Goal: Information Seeking & Learning: Learn about a topic

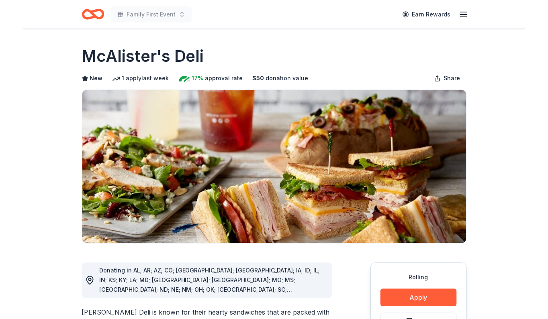
scroll to position [457, 0]
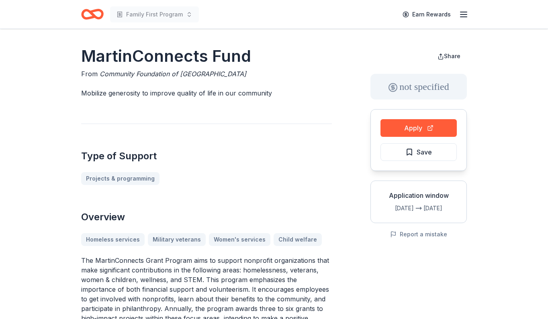
scroll to position [8, 0]
